Goal: Find contact information: Find contact information

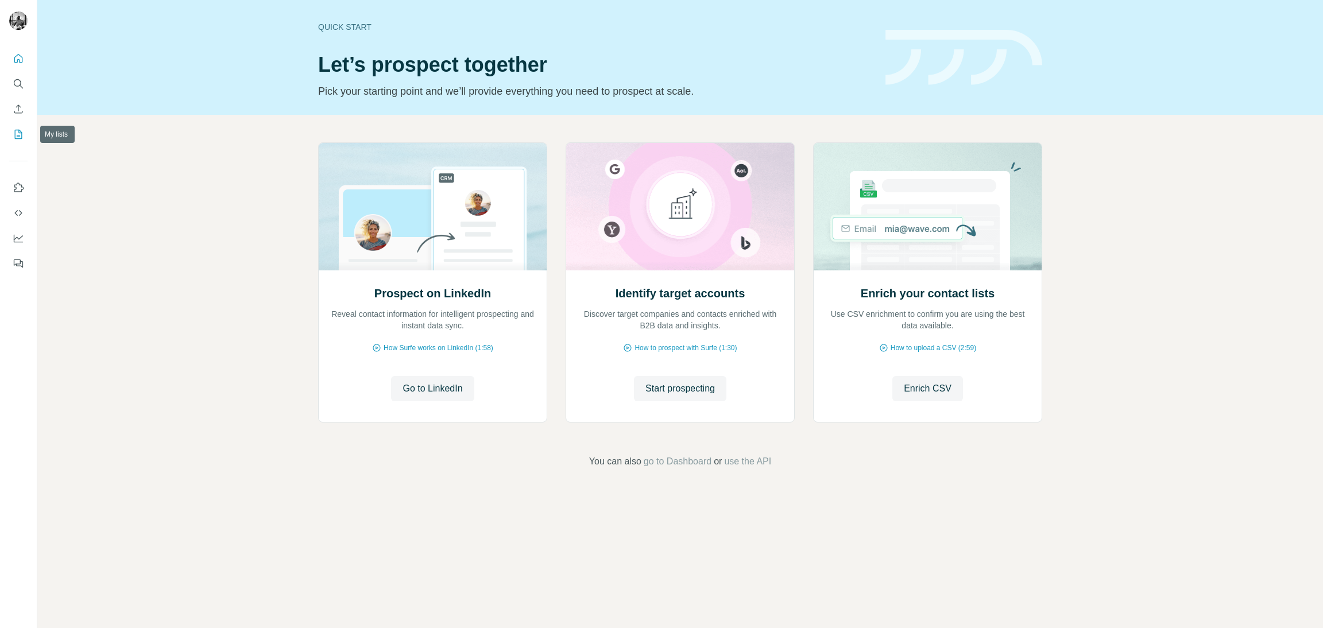
click at [13, 135] on icon "My lists" at bounding box center [18, 134] width 11 height 11
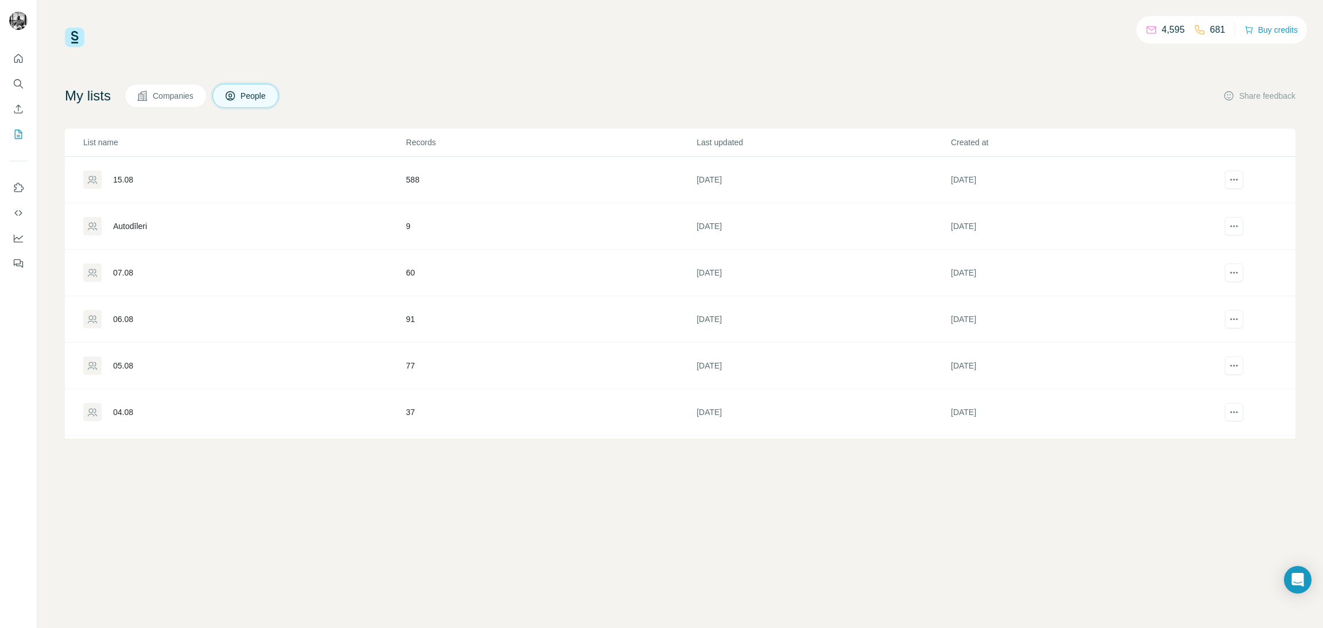
click at [131, 176] on div "15.08" at bounding box center [123, 179] width 20 height 11
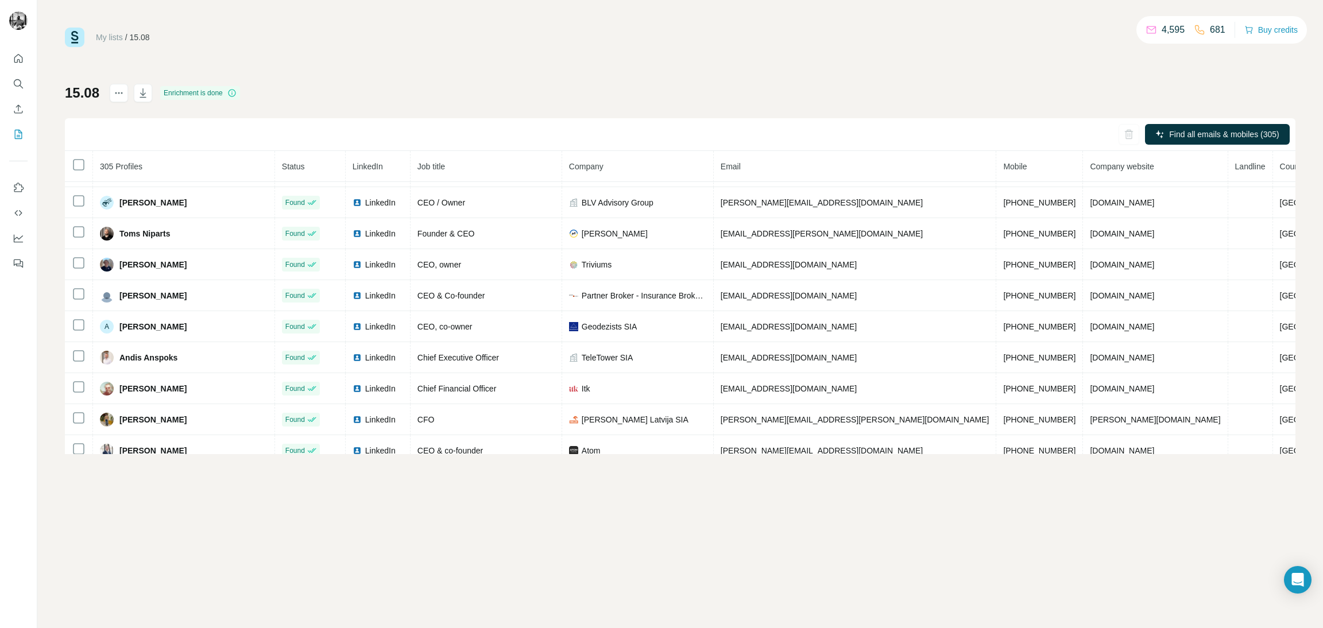
scroll to position [2038, 0]
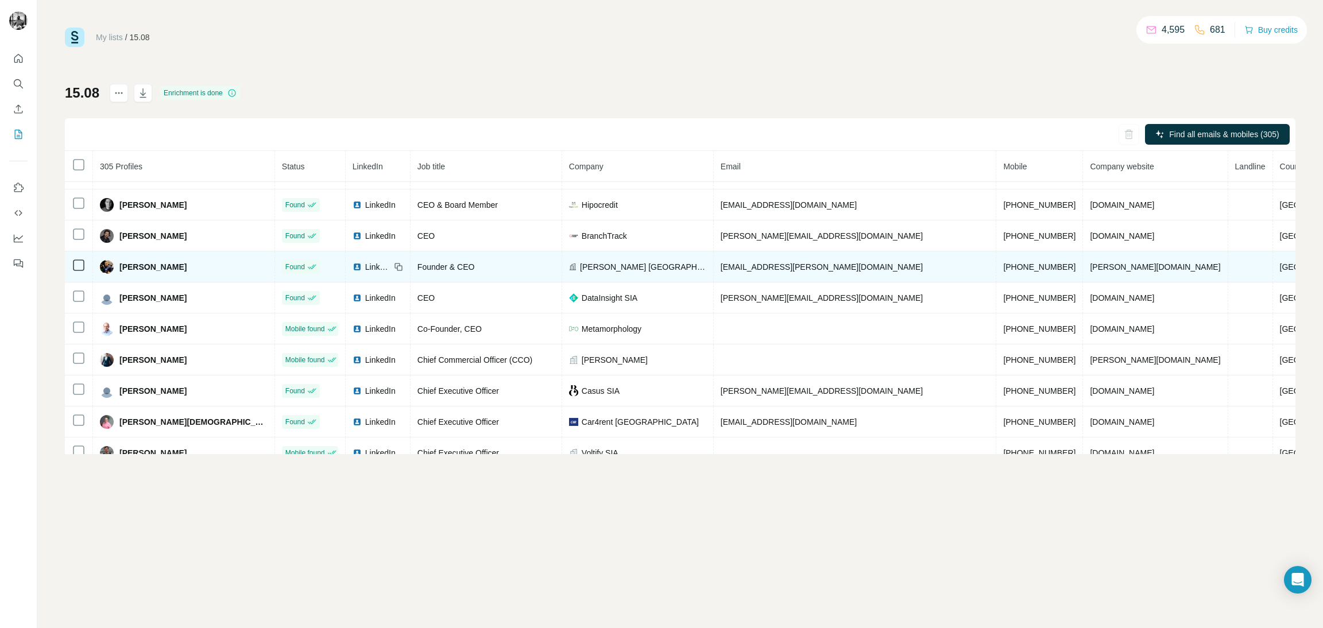
drag, startPoint x: 207, startPoint y: 297, endPoint x: 125, endPoint y: 293, distance: 82.8
click at [125, 274] on div "[PERSON_NAME]" at bounding box center [184, 267] width 168 height 14
drag, startPoint x: 784, startPoint y: 294, endPoint x: 745, endPoint y: 293, distance: 39.6
click at [742, 282] on td "[EMAIL_ADDRESS][PERSON_NAME][DOMAIN_NAME]" at bounding box center [855, 266] width 283 height 31
drag, startPoint x: 994, startPoint y: 297, endPoint x: 933, endPoint y: 292, distance: 61.0
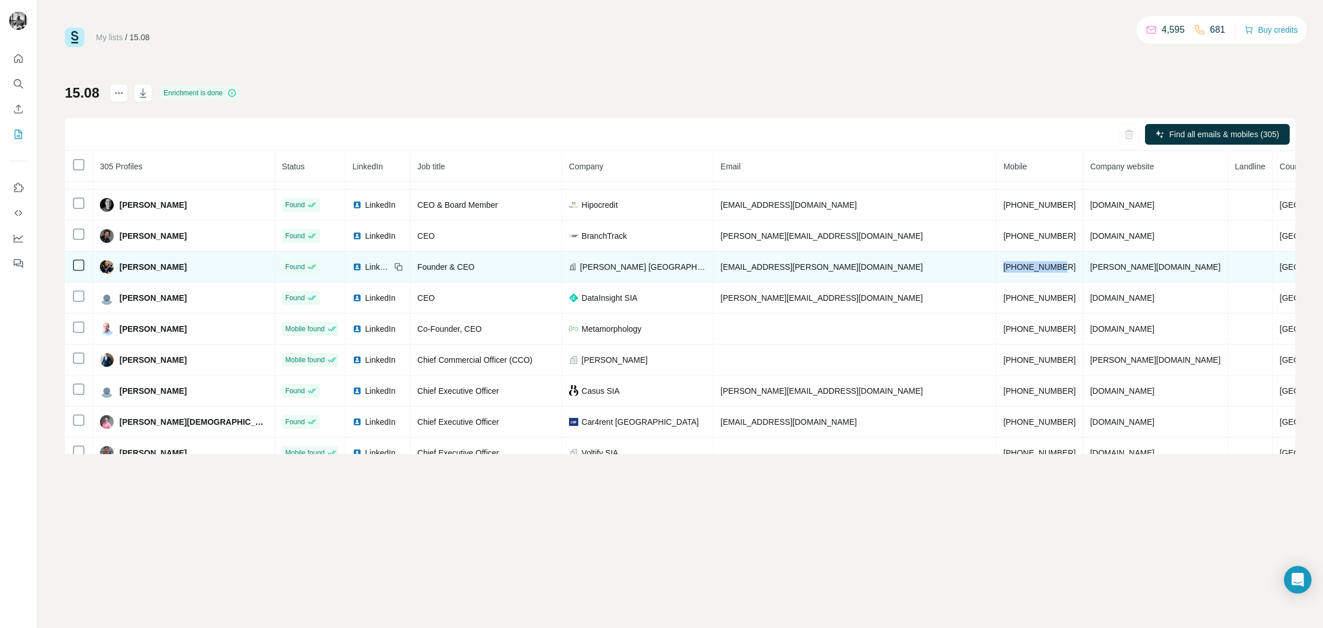
click at [996, 282] on td "[PHONE_NUMBER]" at bounding box center [1039, 266] width 87 height 31
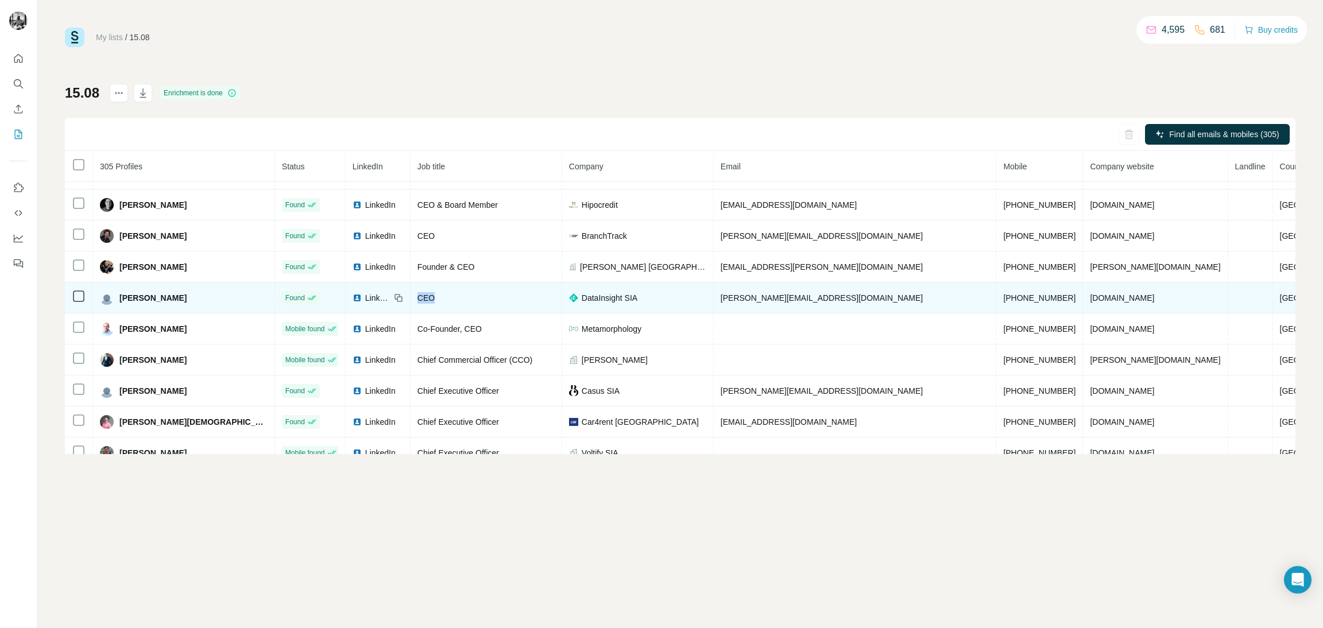
drag, startPoint x: 463, startPoint y: 328, endPoint x: 445, endPoint y: 325, distance: 18.5
click at [445, 304] on div "CEO" at bounding box center [485, 297] width 137 height 11
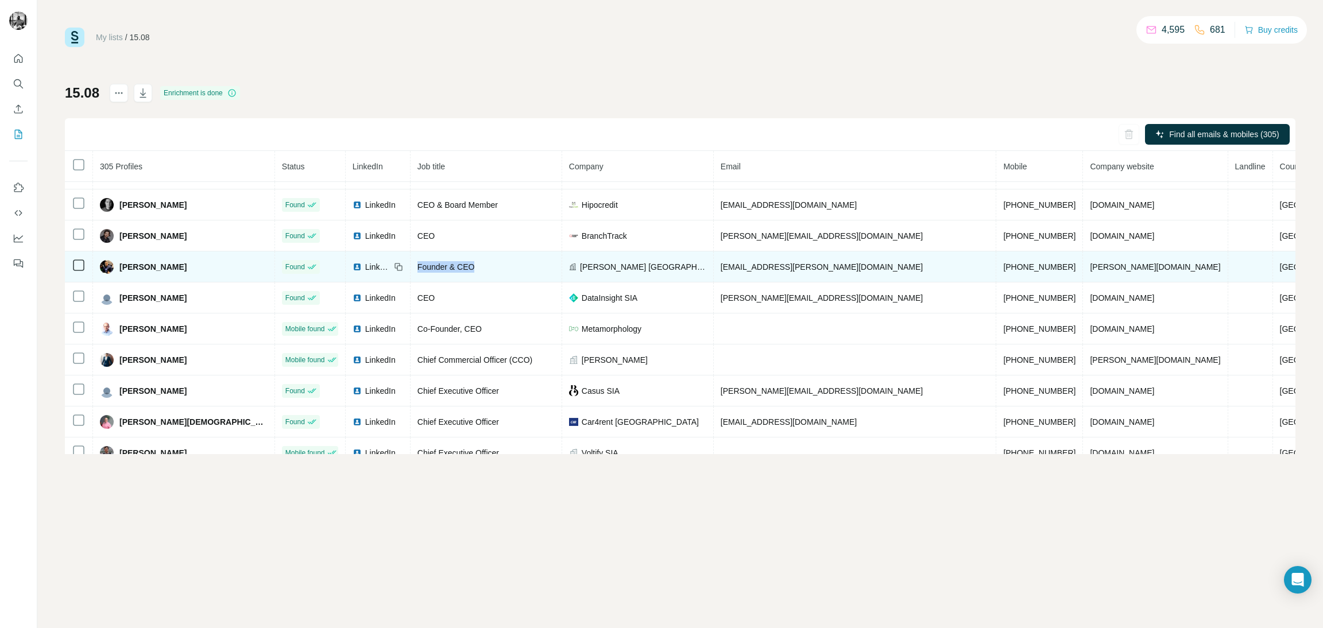
drag, startPoint x: 516, startPoint y: 296, endPoint x: 436, endPoint y: 288, distance: 80.3
click at [436, 282] on td "Founder & CEO" at bounding box center [486, 266] width 152 height 31
copy span "Founder & CEO"
